Goal: Information Seeking & Learning: Learn about a topic

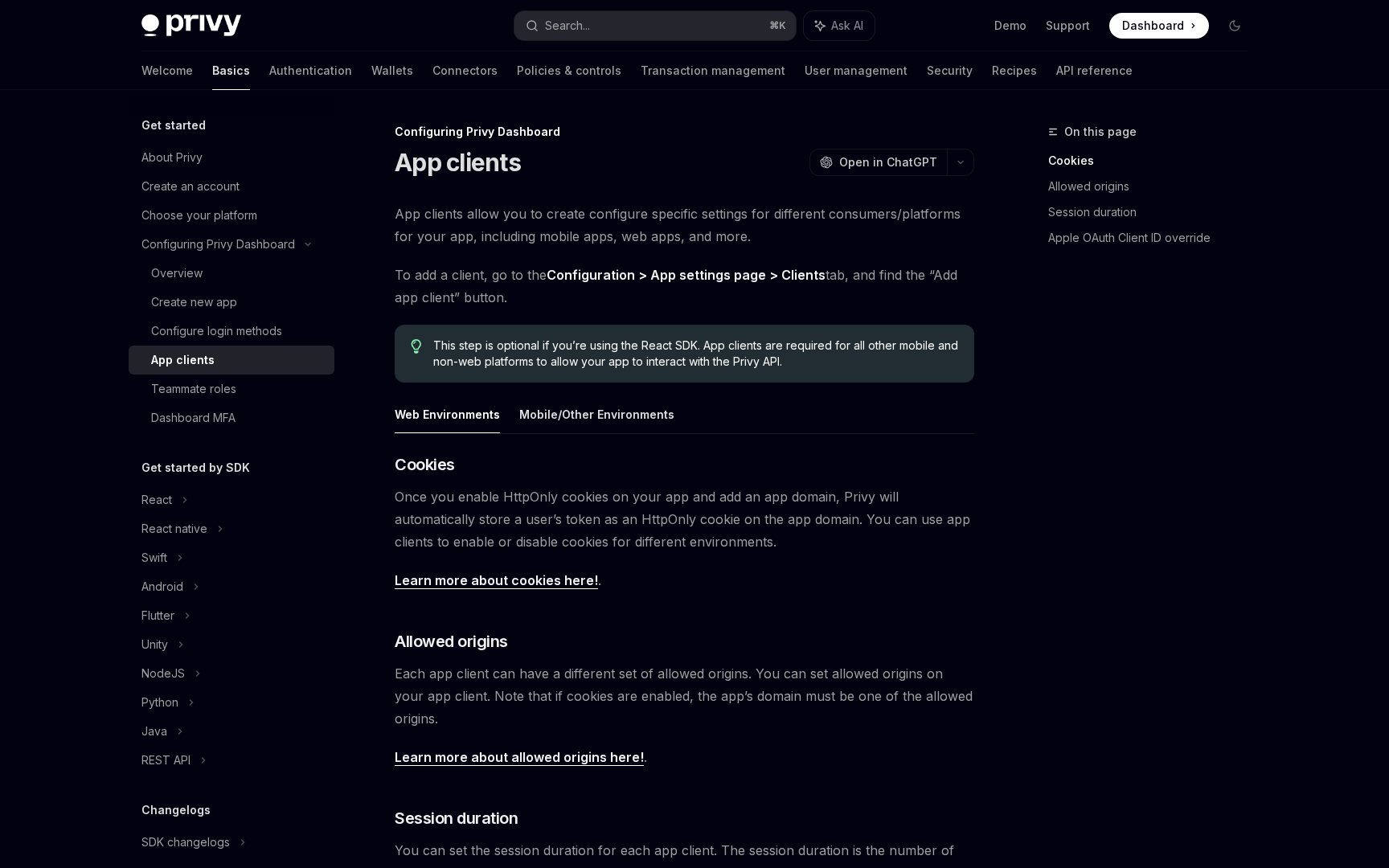
type textarea "*"
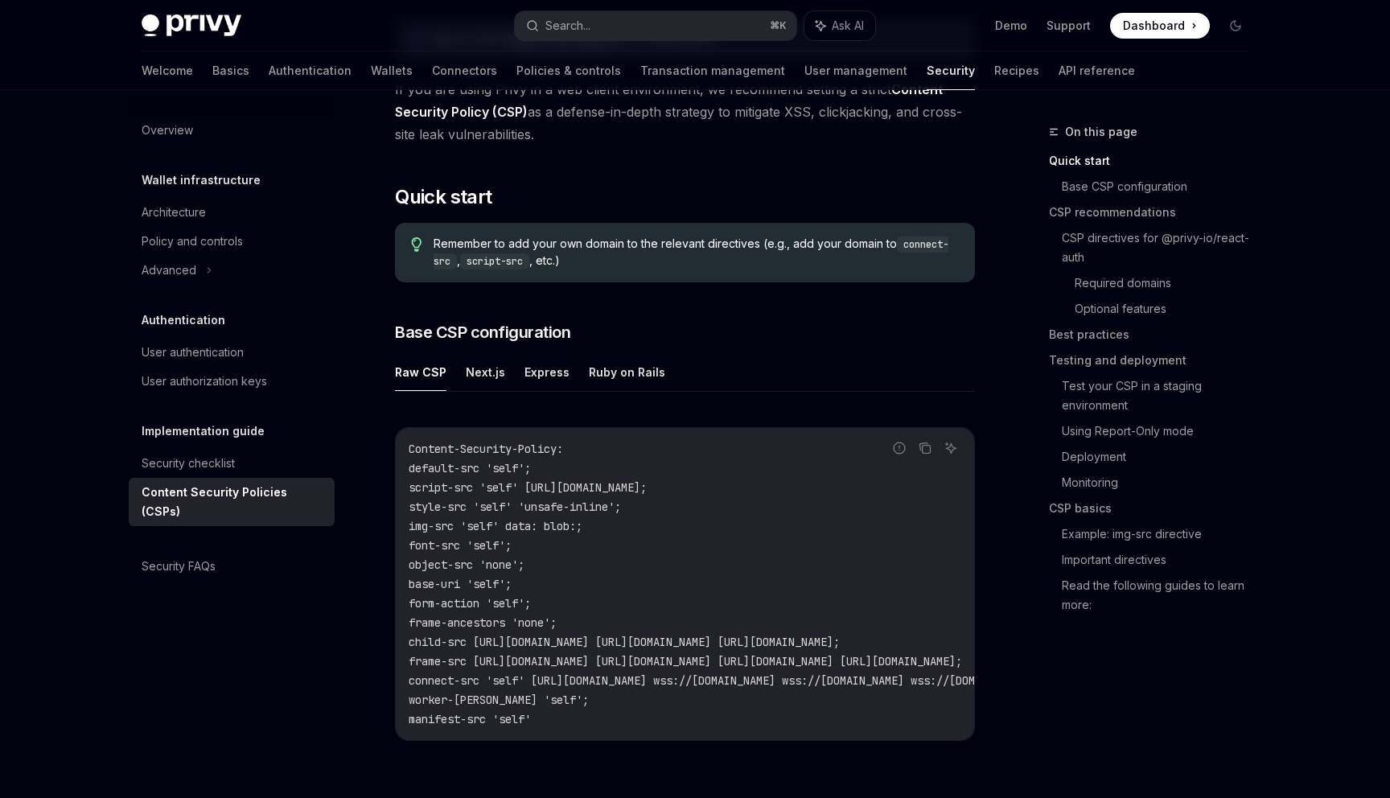
scroll to position [206, 0]
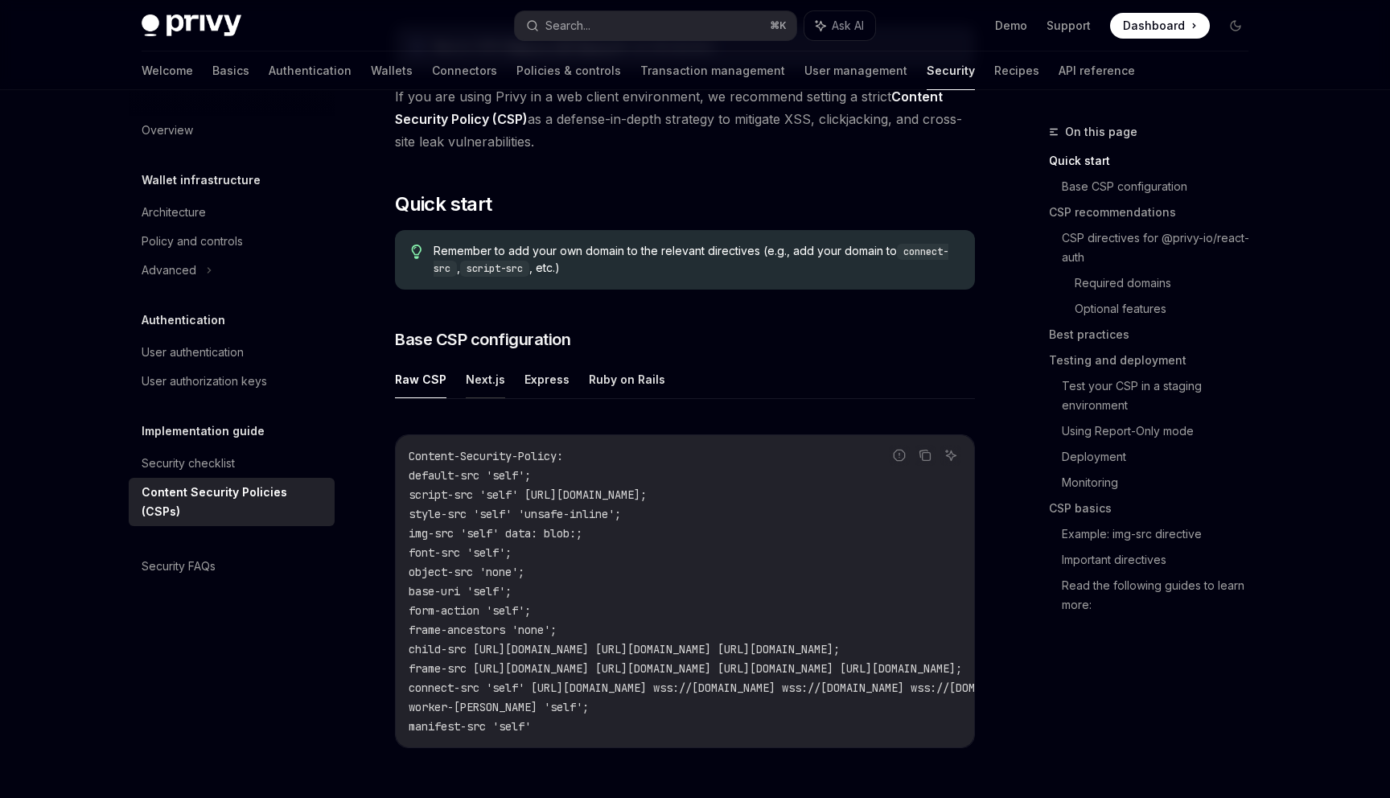
click at [479, 385] on button "Next.js" at bounding box center [485, 379] width 39 height 38
type textarea "*"
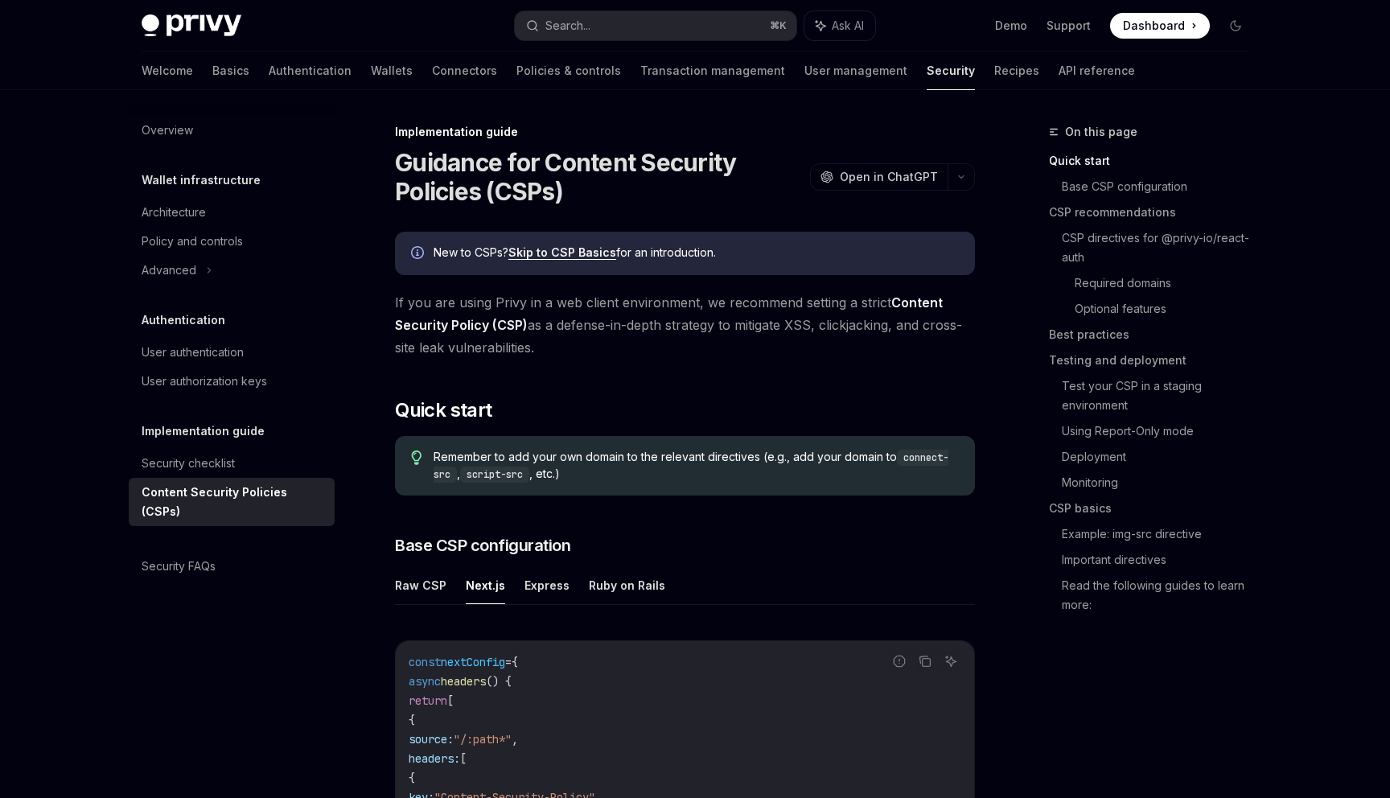
scroll to position [1, 0]
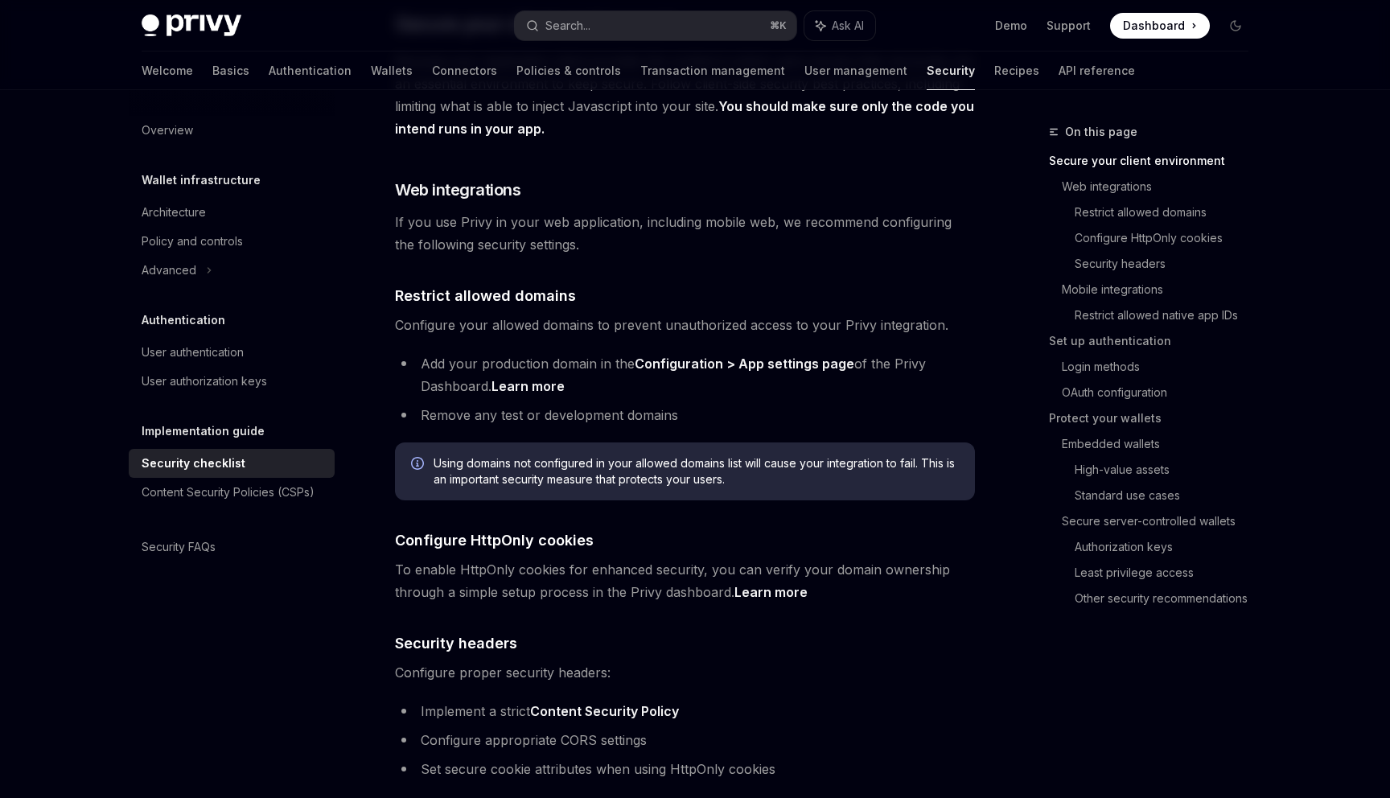
scroll to position [405, 0]
